Goal: Task Accomplishment & Management: Manage account settings

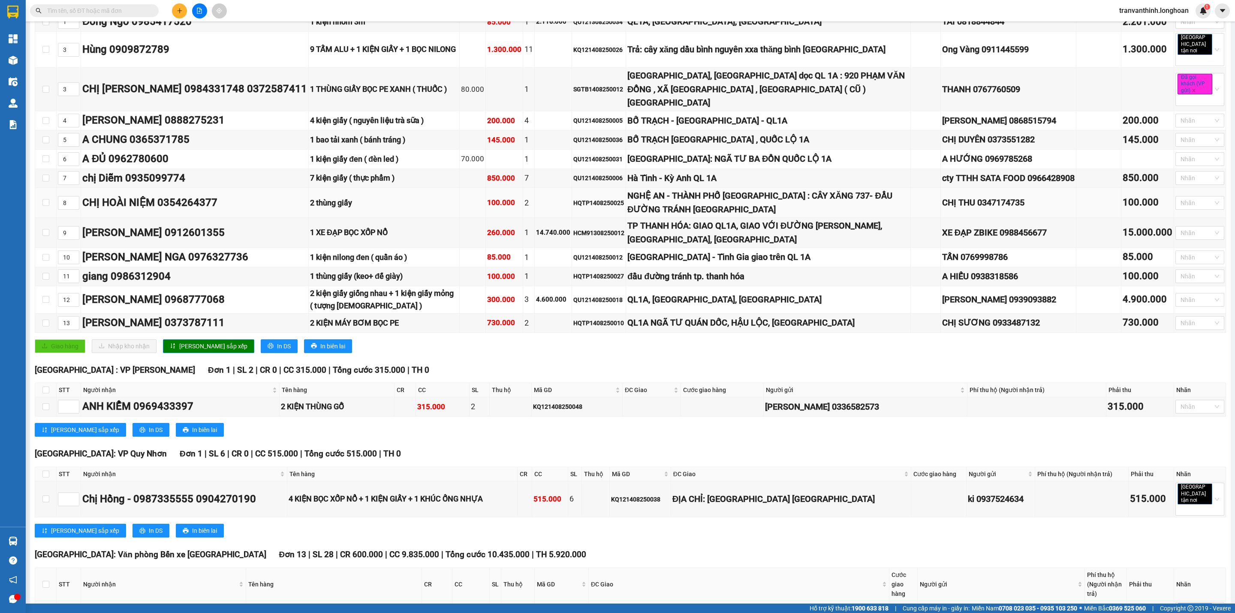
scroll to position [193, 0]
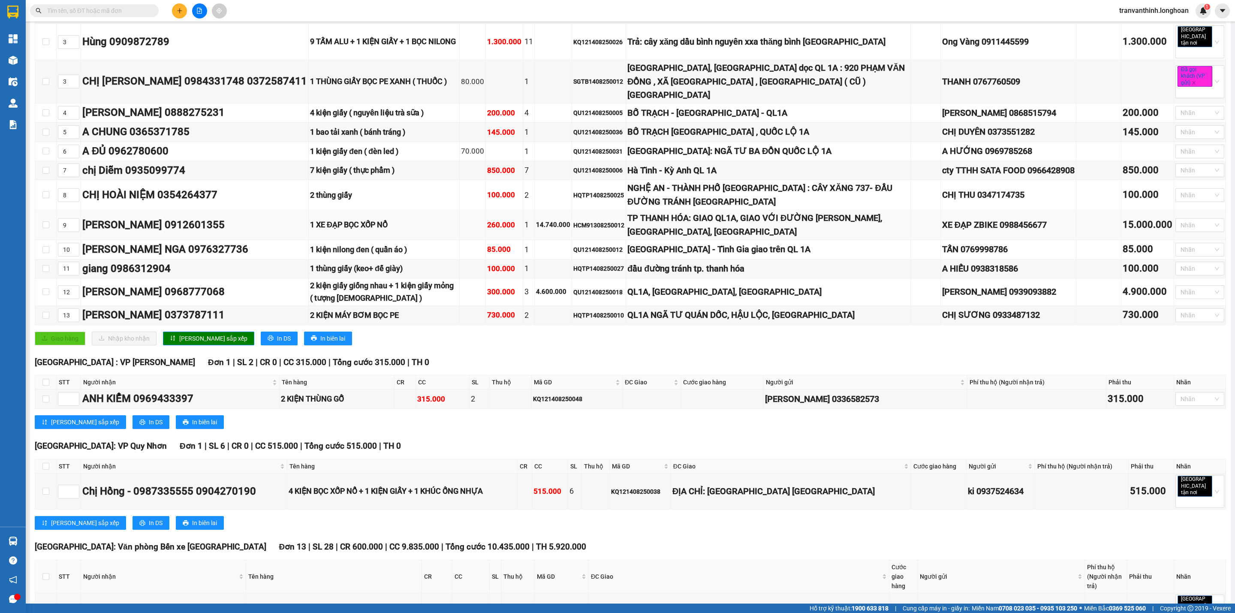
click at [573, 220] on div "HCM91308250012" at bounding box center [598, 224] width 51 height 9
copy div "HCM91308250012"
click at [125, 12] on input "text" at bounding box center [97, 10] width 101 height 9
paste input "HCM91308250012"
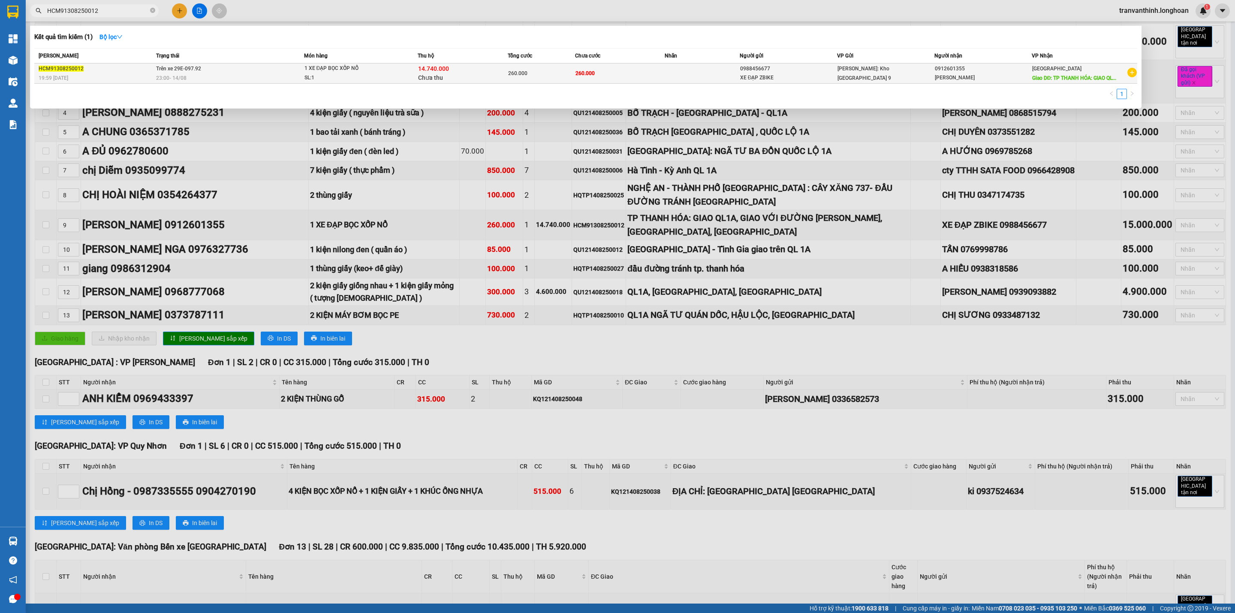
type input "HCM91308250012"
click at [460, 72] on div "14.740.000 Chưa thu" at bounding box center [462, 73] width 89 height 18
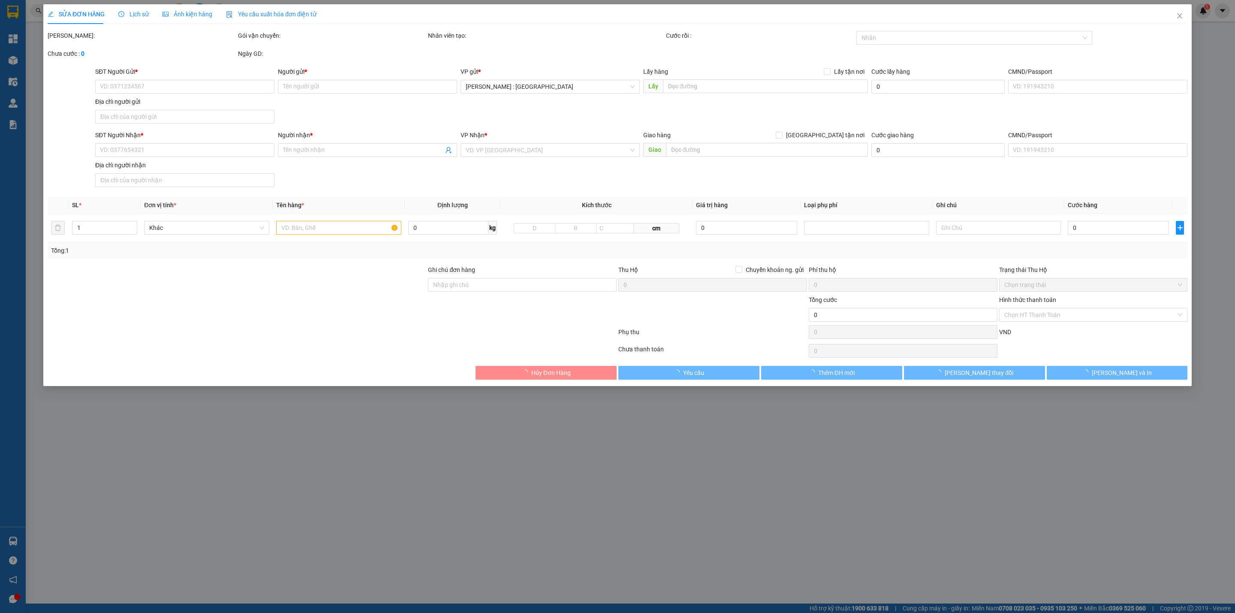
type input "0988456677"
type input "XE ĐẠP ZBIKE"
type input "0912601355"
type input "[PERSON_NAME]"
type input "TP THANH HÓA: GIAO QL1A, GIAO VỚI ĐƯỜNG [PERSON_NAME], [GEOGRAPHIC_DATA], [GEOG…"
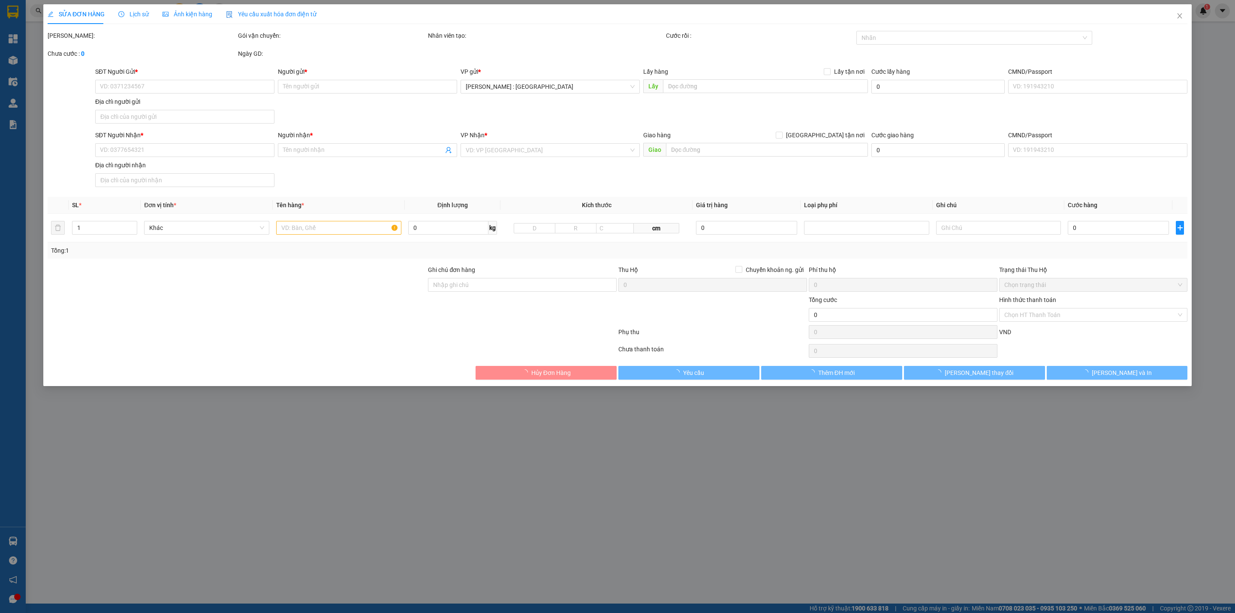
type input "260.000"
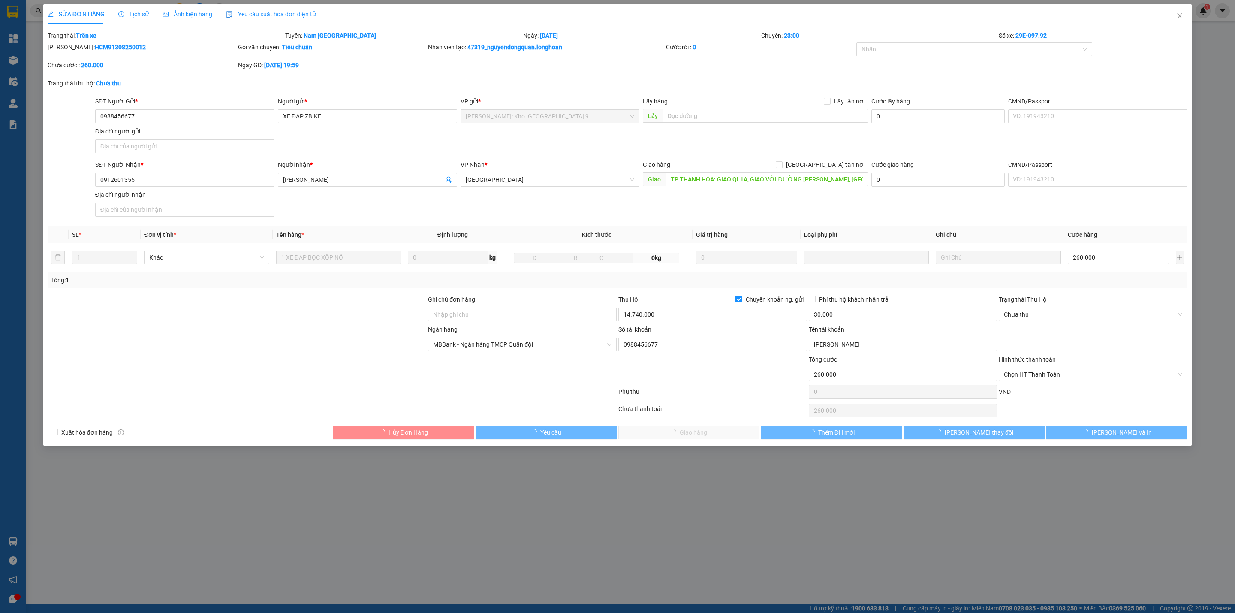
click at [127, 13] on span "Lịch sử" at bounding box center [133, 14] width 30 height 7
